Goal: Task Accomplishment & Management: Manage account settings

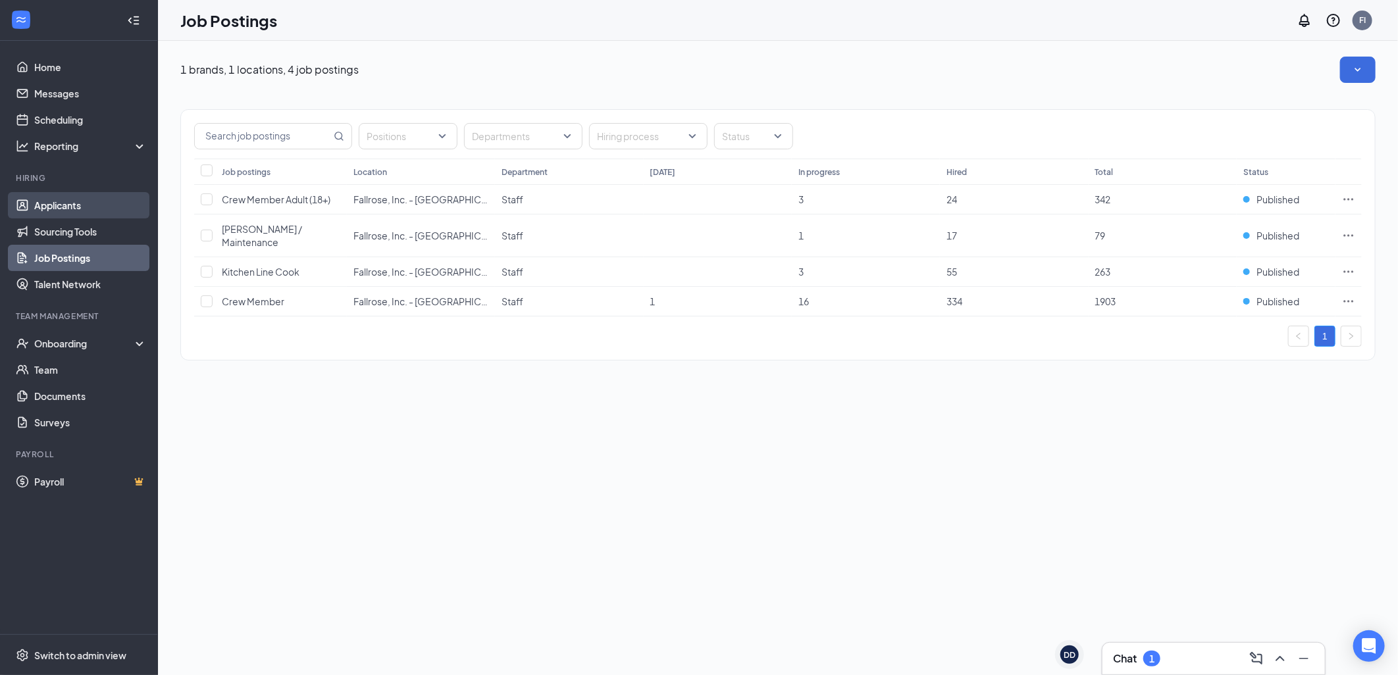
click at [67, 205] on link "Applicants" at bounding box center [90, 205] width 113 height 26
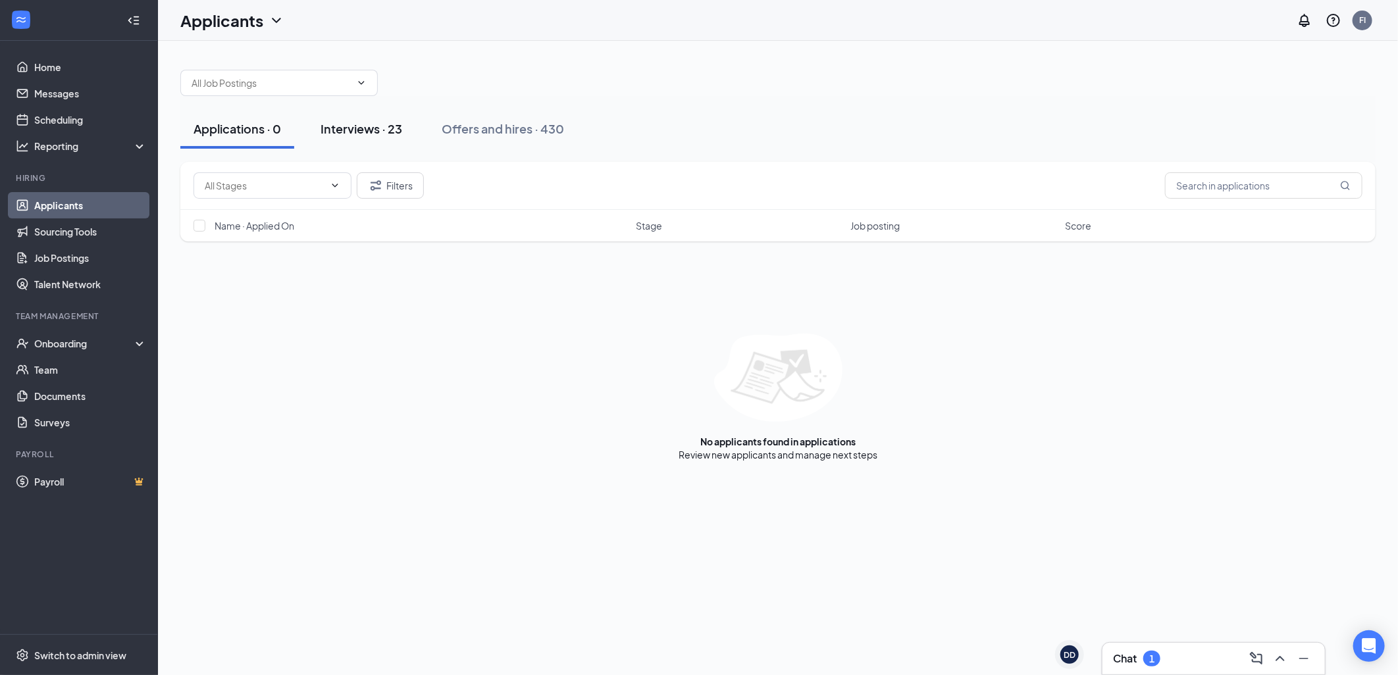
click at [379, 134] on div "Interviews · 23" at bounding box center [362, 128] width 82 height 16
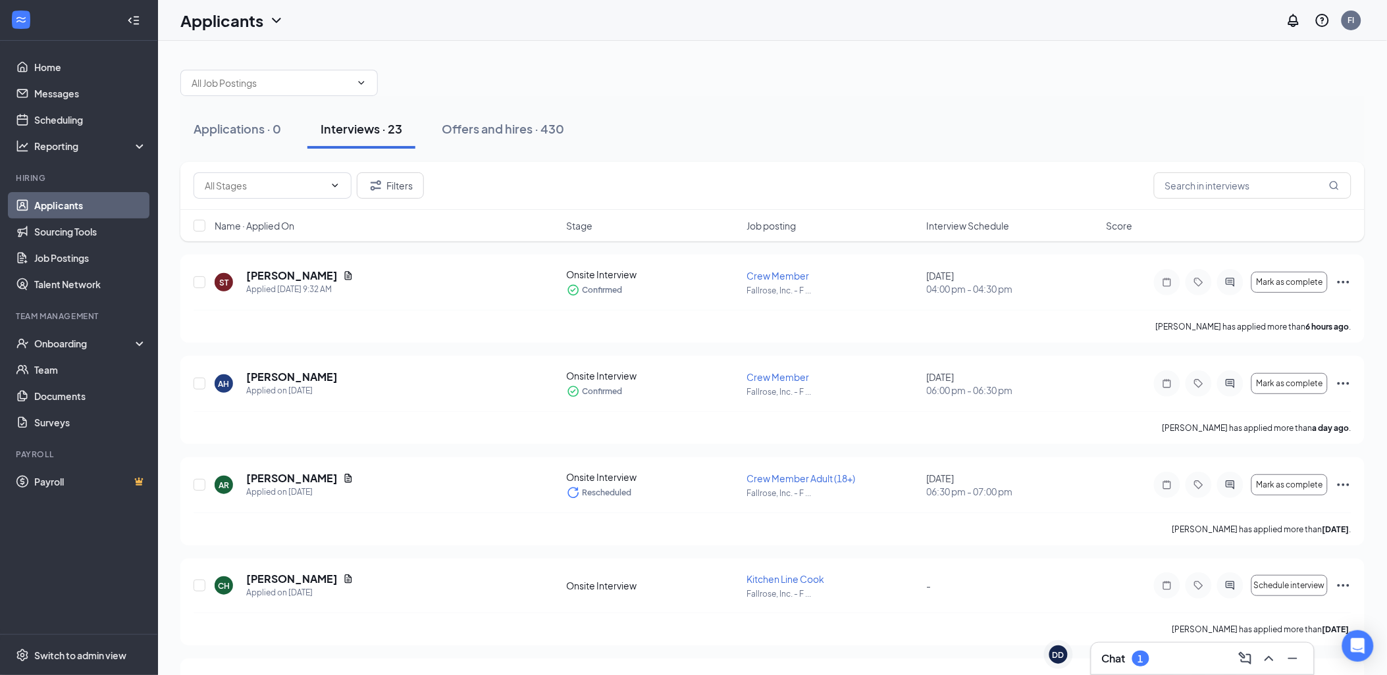
click at [933, 228] on span "Interview Schedule" at bounding box center [968, 225] width 83 height 13
click at [937, 228] on span "Interview Schedule" at bounding box center [968, 225] width 83 height 13
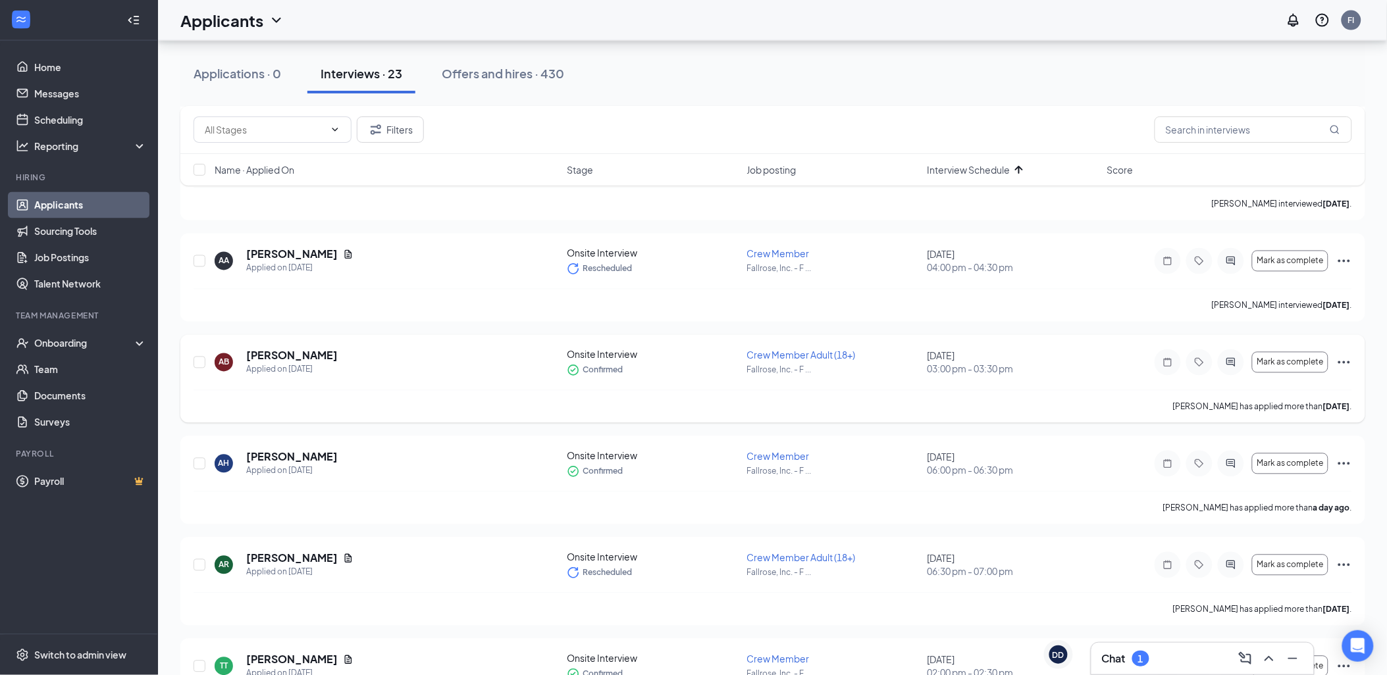
scroll to position [731, 0]
click at [1286, 364] on span "Mark as complete" at bounding box center [1289, 361] width 66 height 9
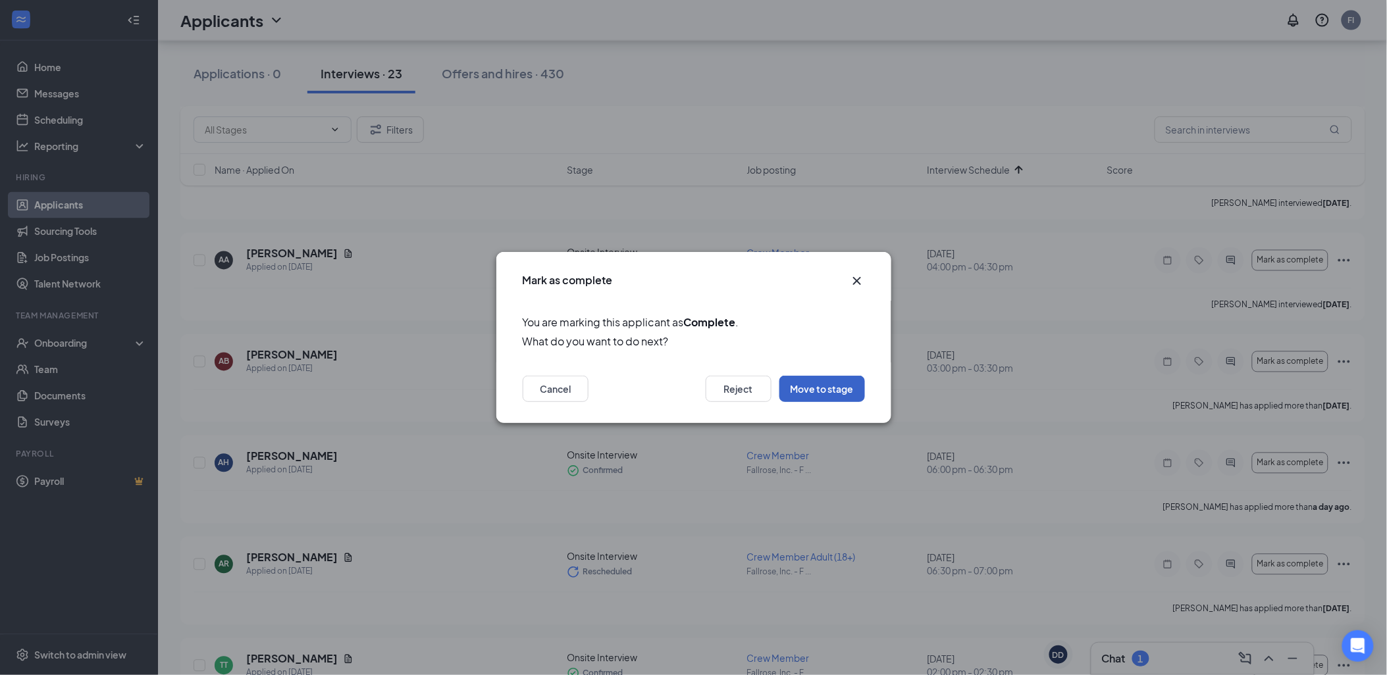
click at [823, 384] on button "Move to stage" at bounding box center [822, 389] width 86 height 26
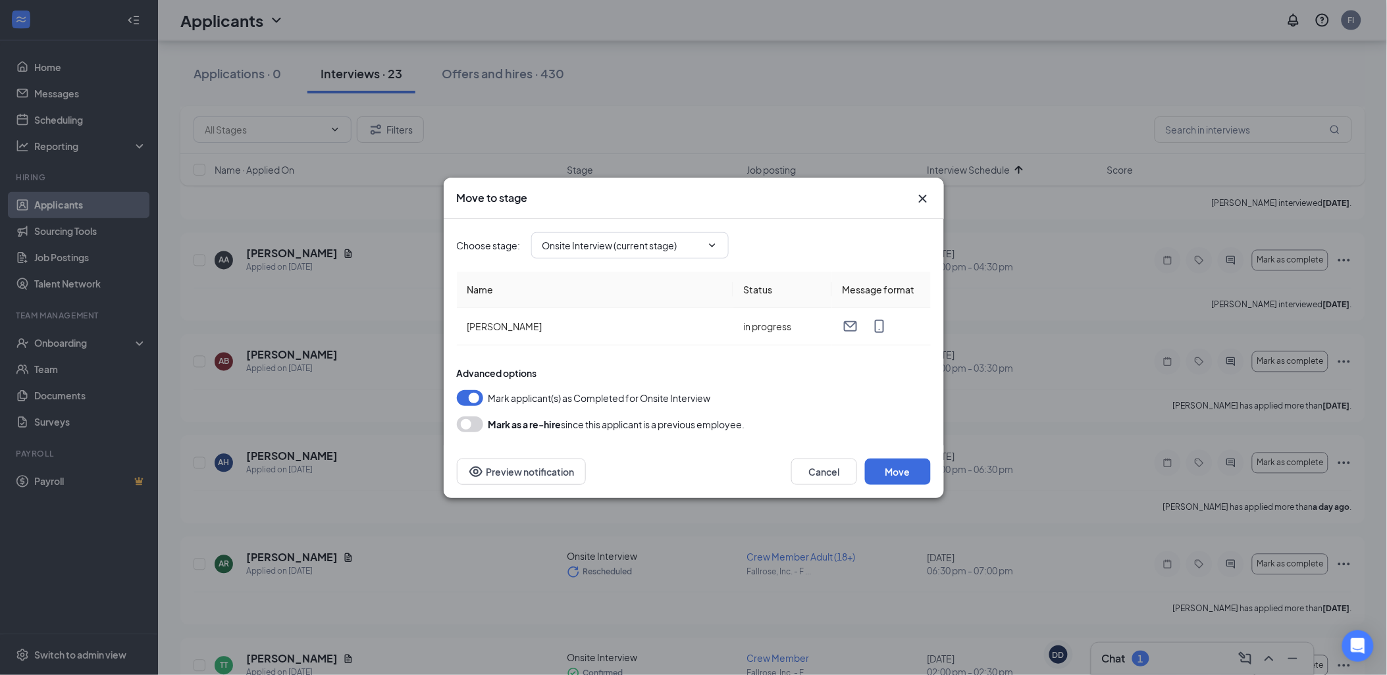
type input "Hiring Complete (final stage)"
click at [904, 472] on button "Move" at bounding box center [898, 472] width 66 height 26
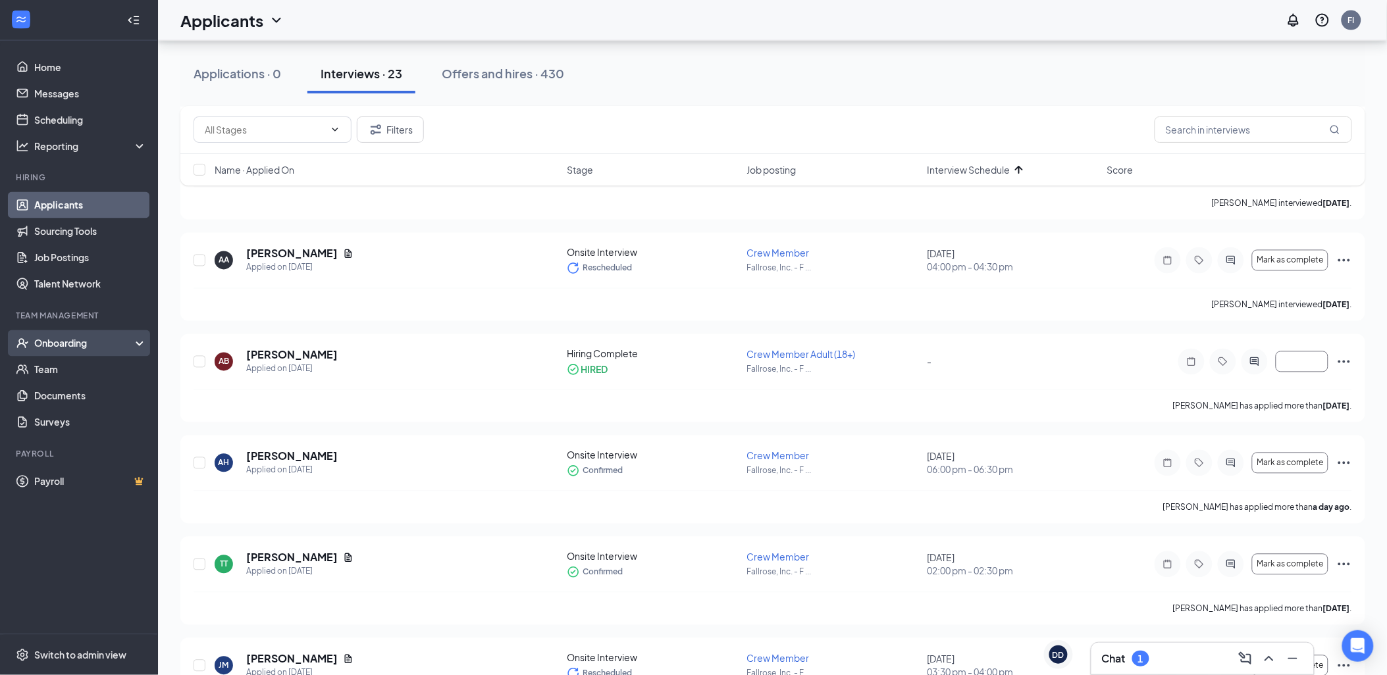
click at [57, 344] on div "Onboarding" at bounding box center [84, 343] width 101 height 13
click at [69, 359] on link "Overview" at bounding box center [90, 370] width 113 height 26
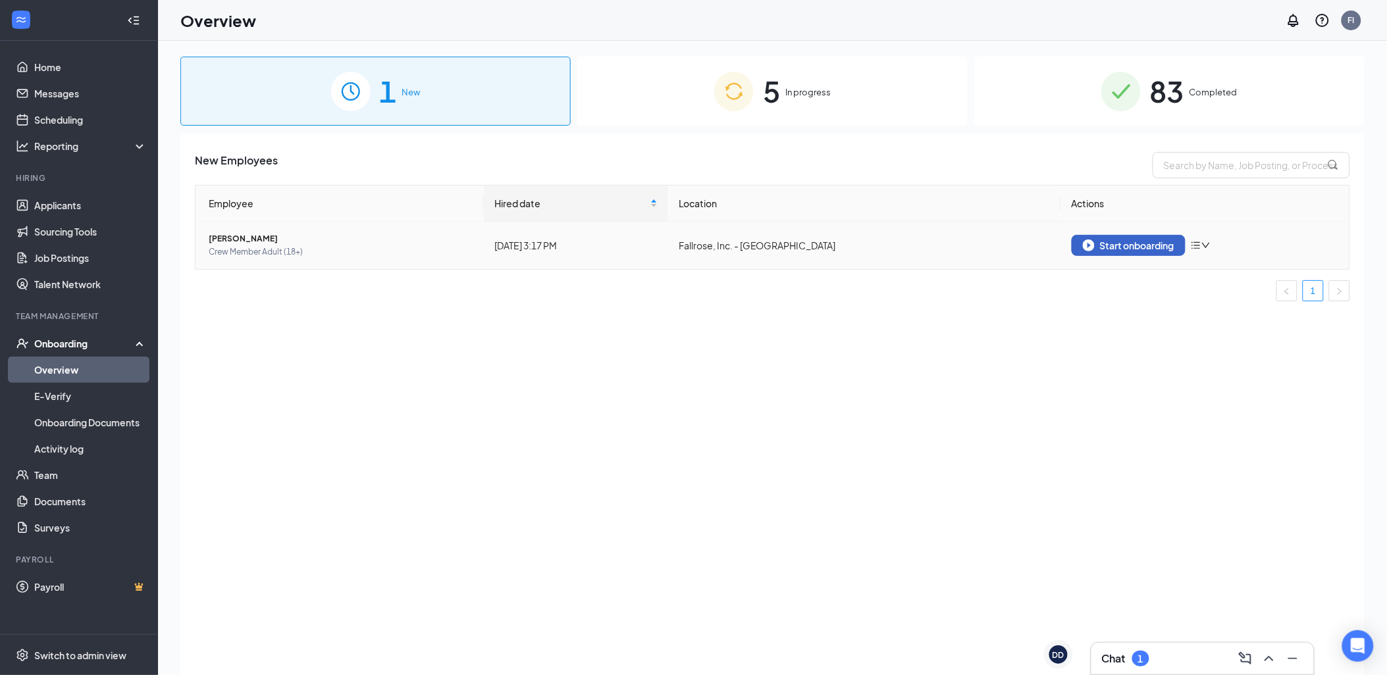
click at [1120, 245] on div "Start onboarding" at bounding box center [1128, 246] width 91 height 12
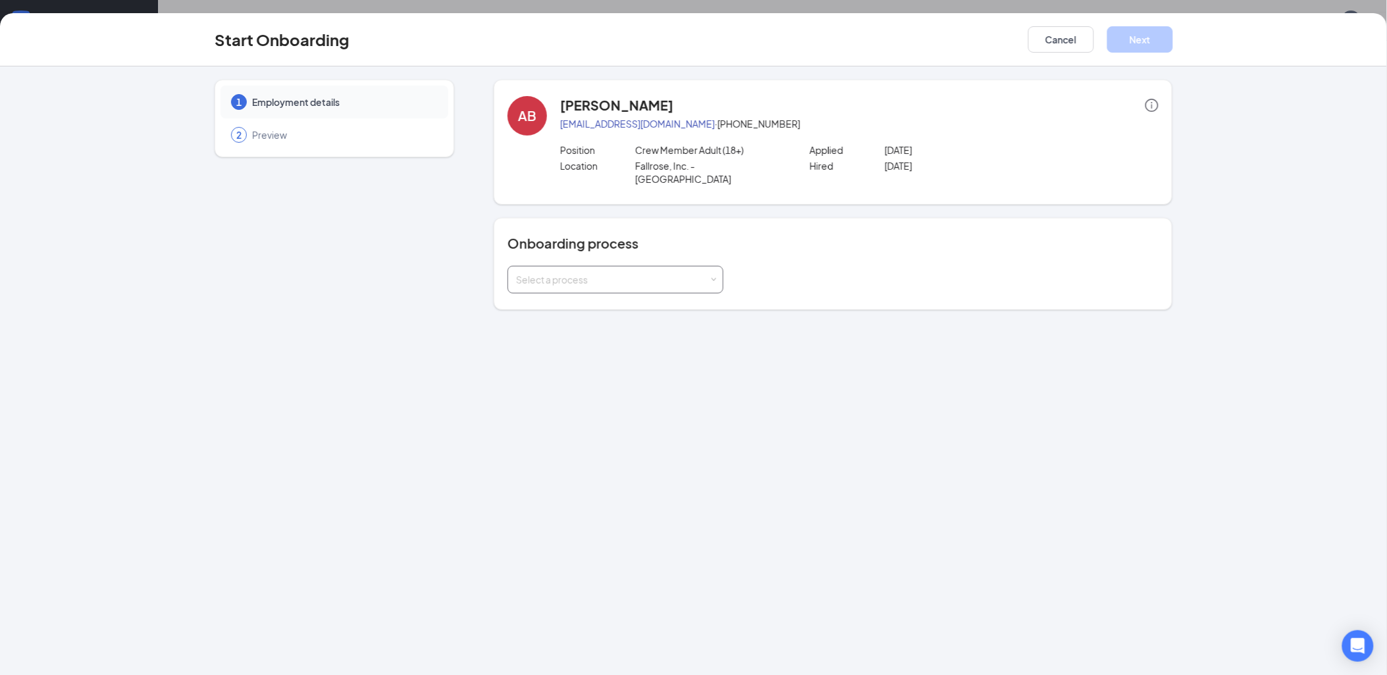
click at [702, 273] on div "Select a process" at bounding box center [612, 279] width 193 height 13
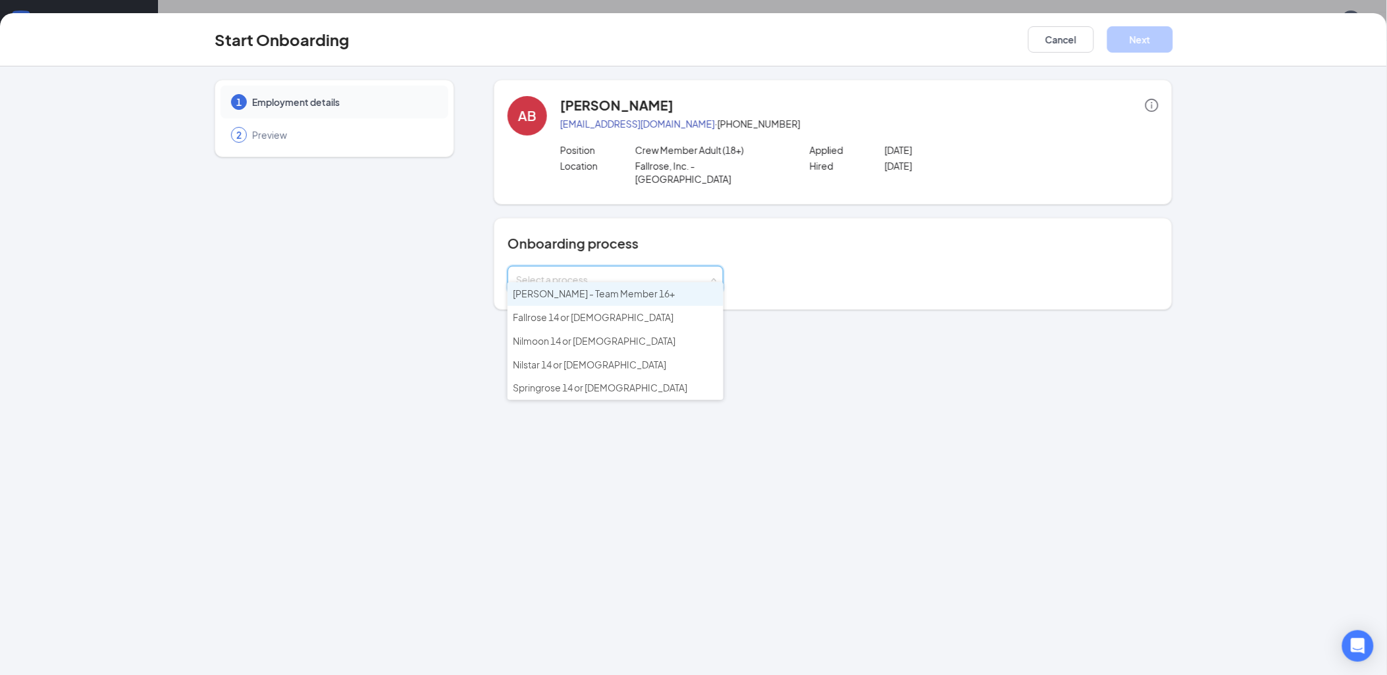
click at [670, 292] on li "[PERSON_NAME] - Team Member 16+" at bounding box center [615, 294] width 216 height 24
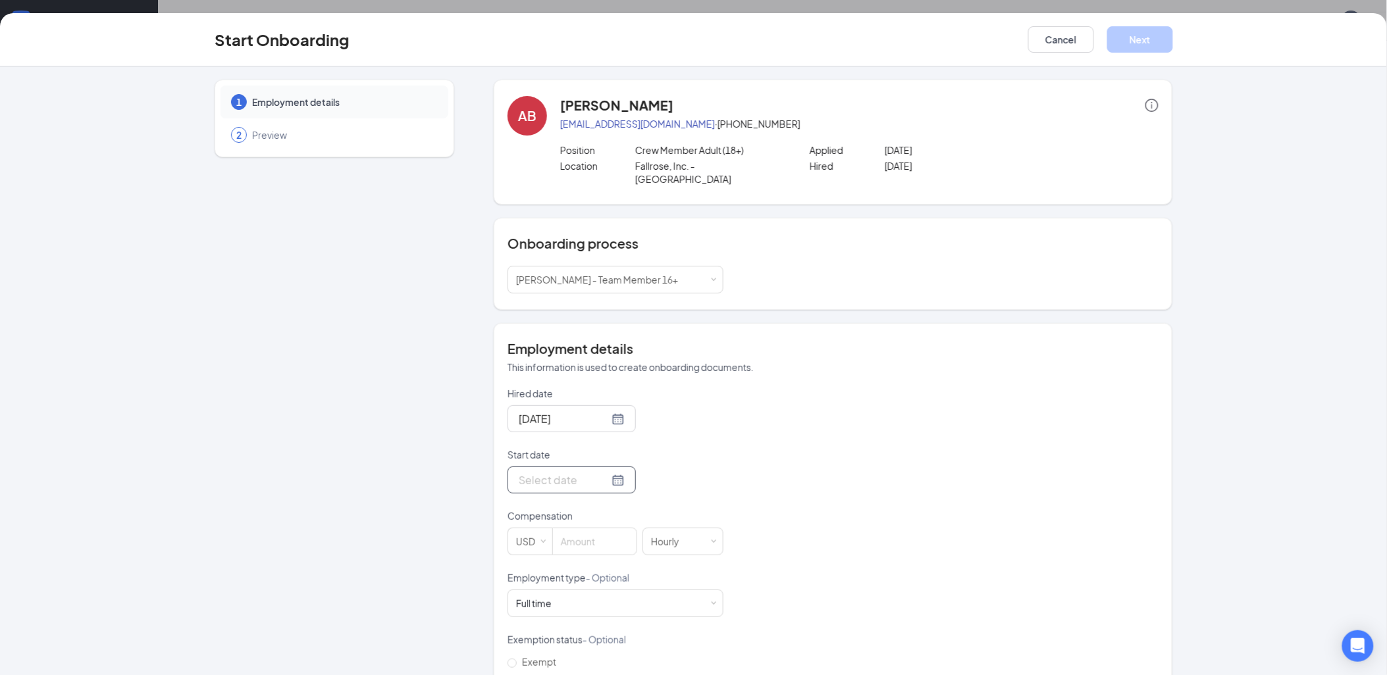
click at [549, 472] on input "Start date" at bounding box center [564, 480] width 90 height 16
type input "[DATE]"
click at [569, 355] on div "16" at bounding box center [575, 363] width 16 height 16
click at [582, 537] on input at bounding box center [595, 542] width 84 height 26
type input "15.5"
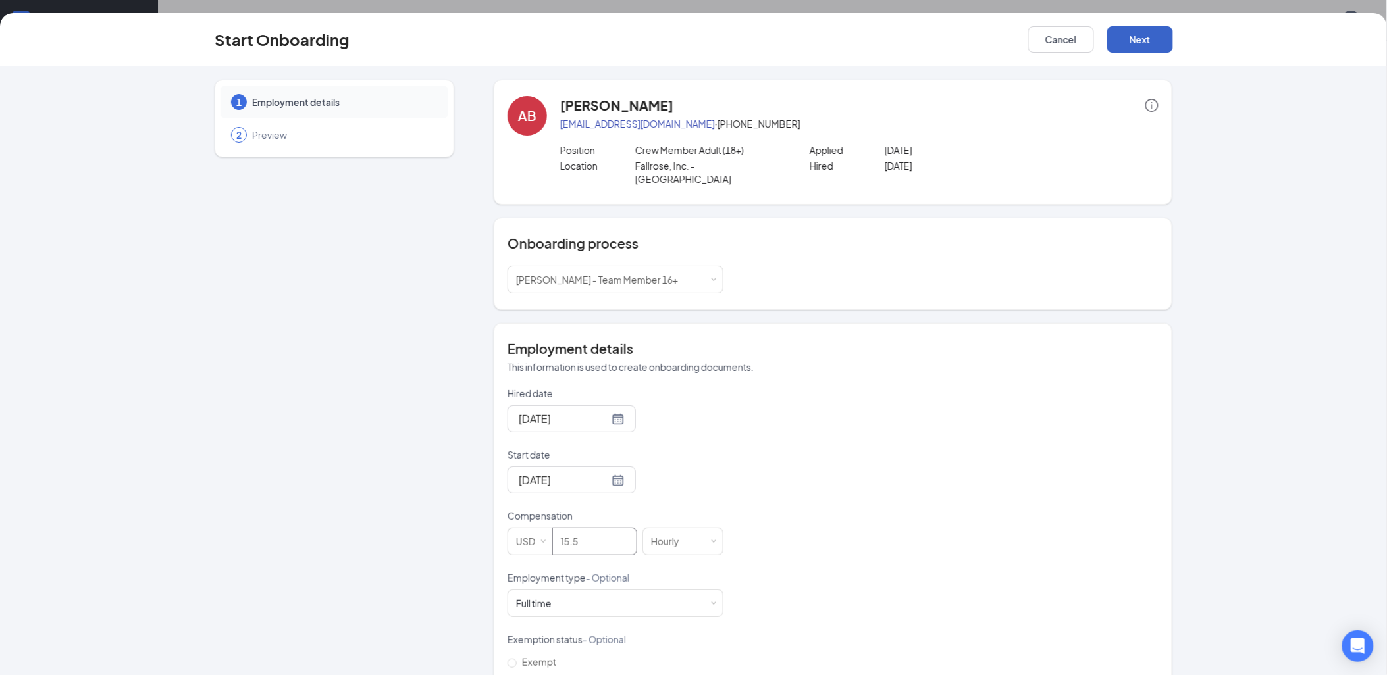
click at [1137, 42] on button "Next" at bounding box center [1140, 39] width 66 height 26
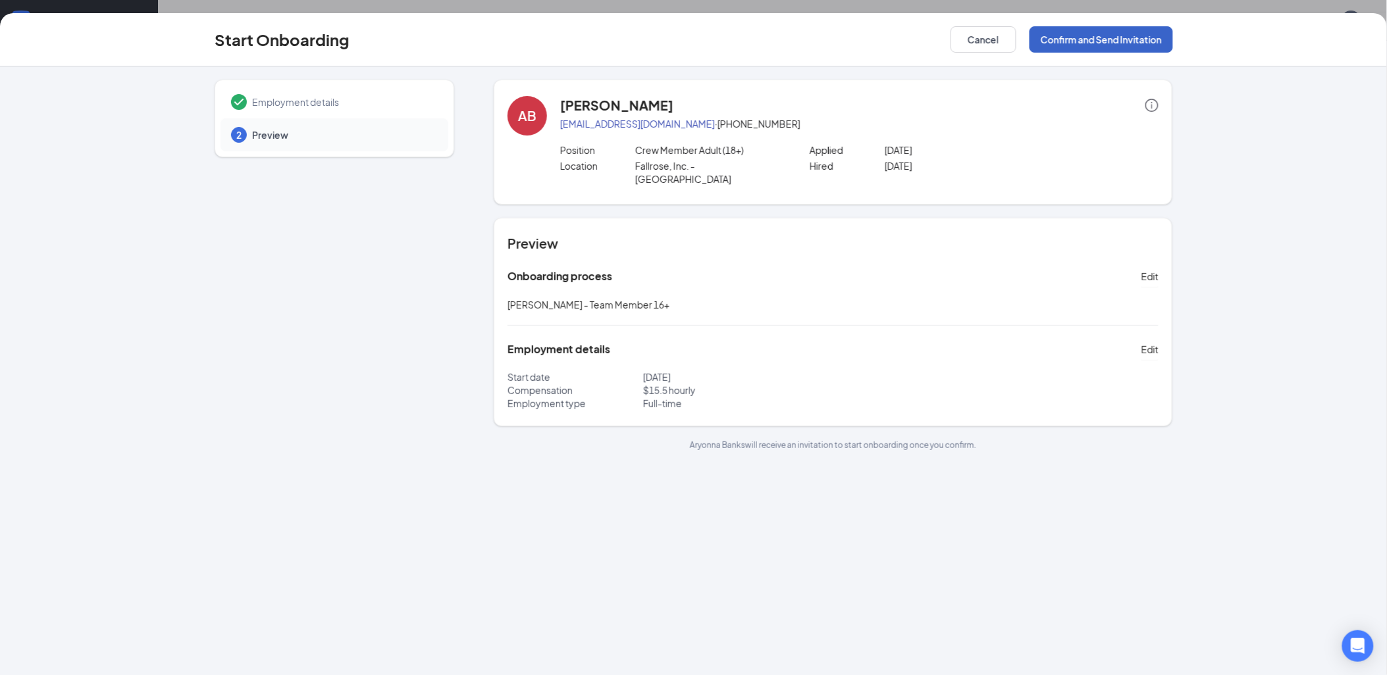
click at [1083, 41] on button "Confirm and Send Invitation" at bounding box center [1100, 39] width 143 height 26
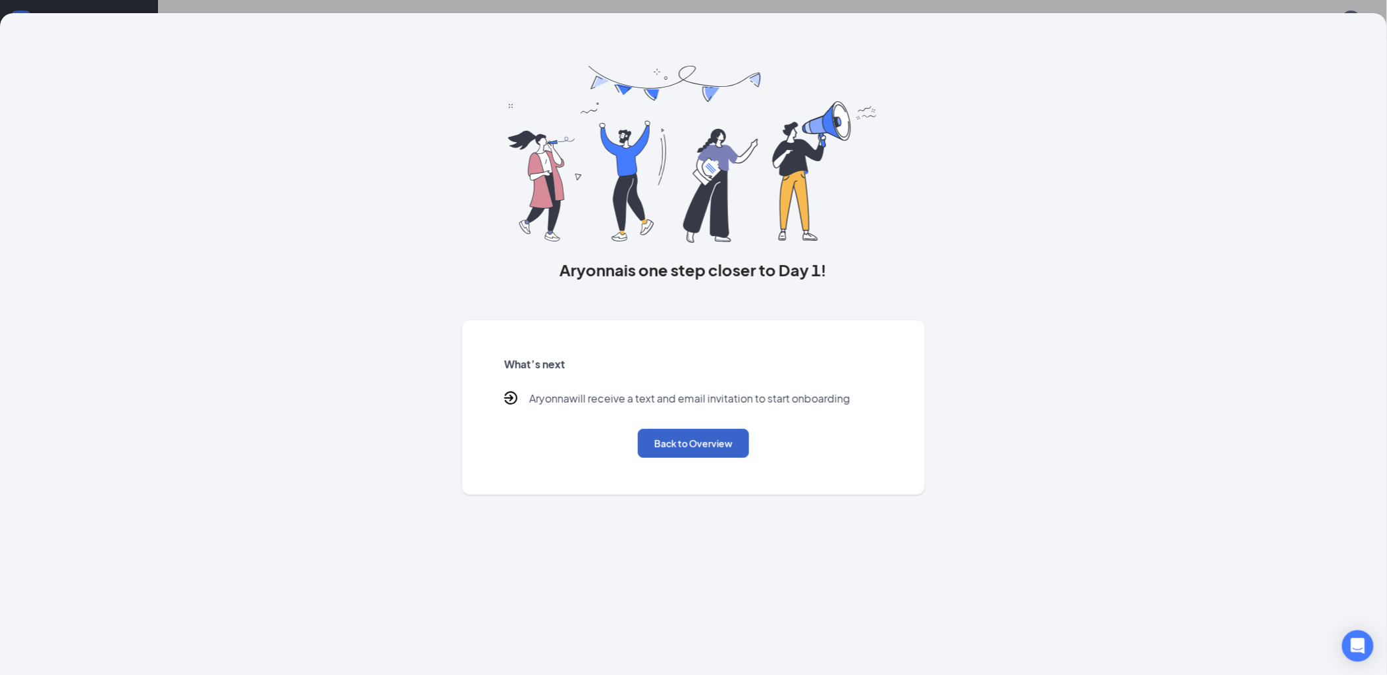
click at [702, 449] on button "Back to Overview" at bounding box center [693, 443] width 111 height 29
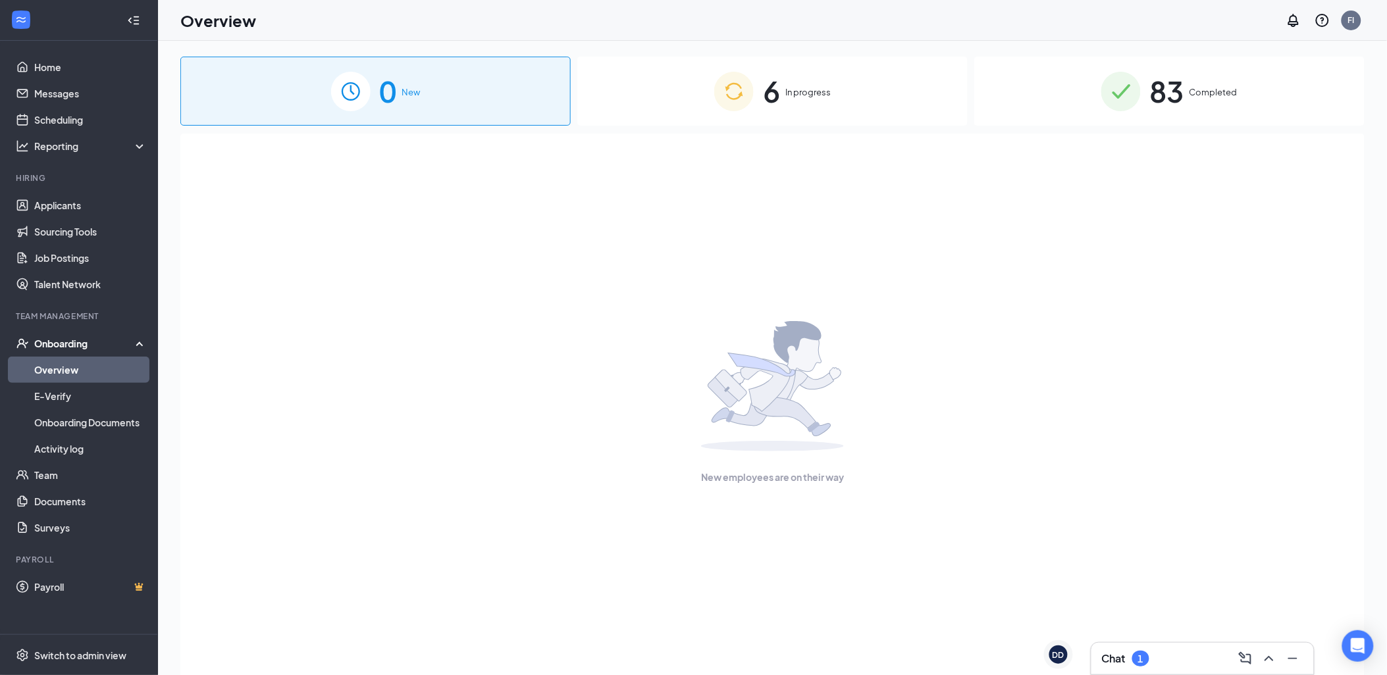
click at [882, 103] on div "6 In progress" at bounding box center [772, 91] width 390 height 69
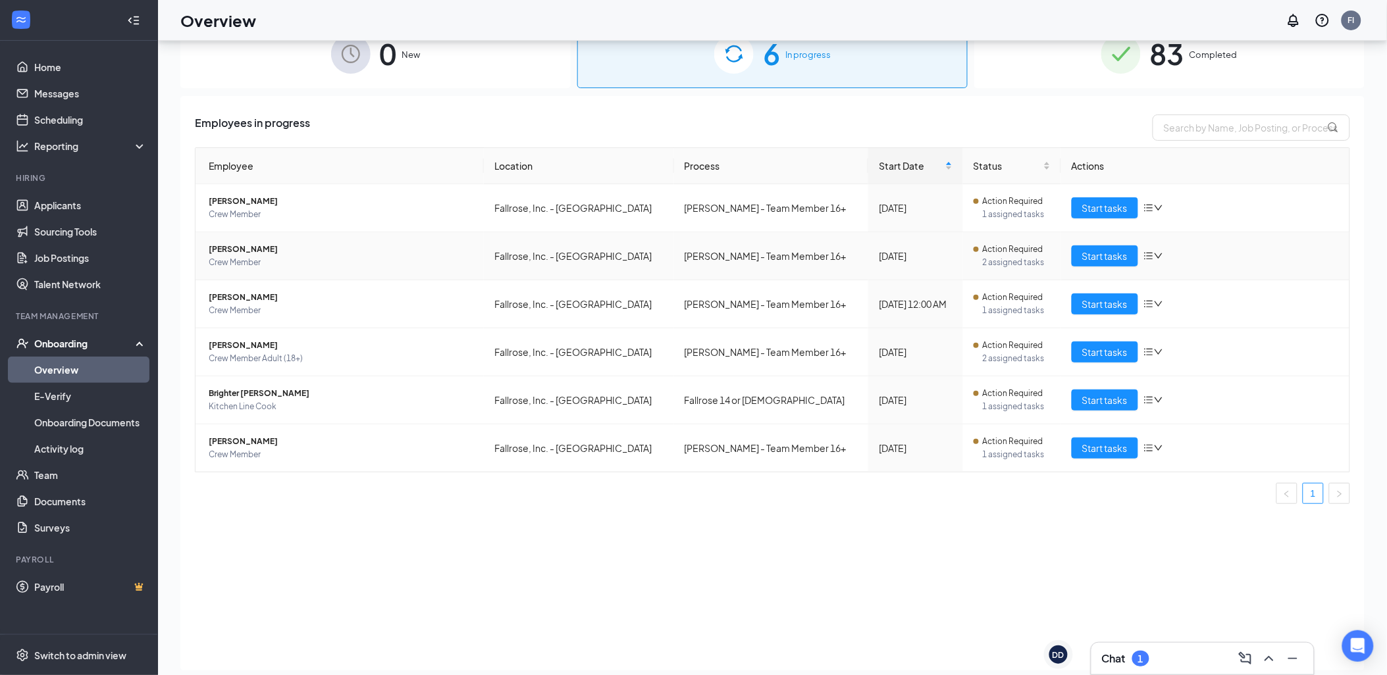
scroll to position [59, 0]
